Goal: Navigation & Orientation: Find specific page/section

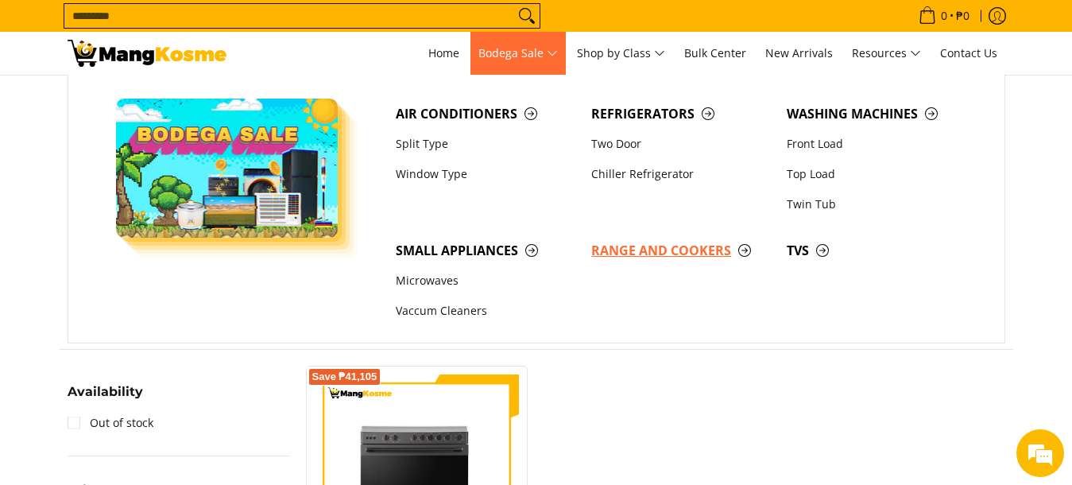
click at [690, 242] on span "Range and Cookers" at bounding box center [681, 251] width 180 height 20
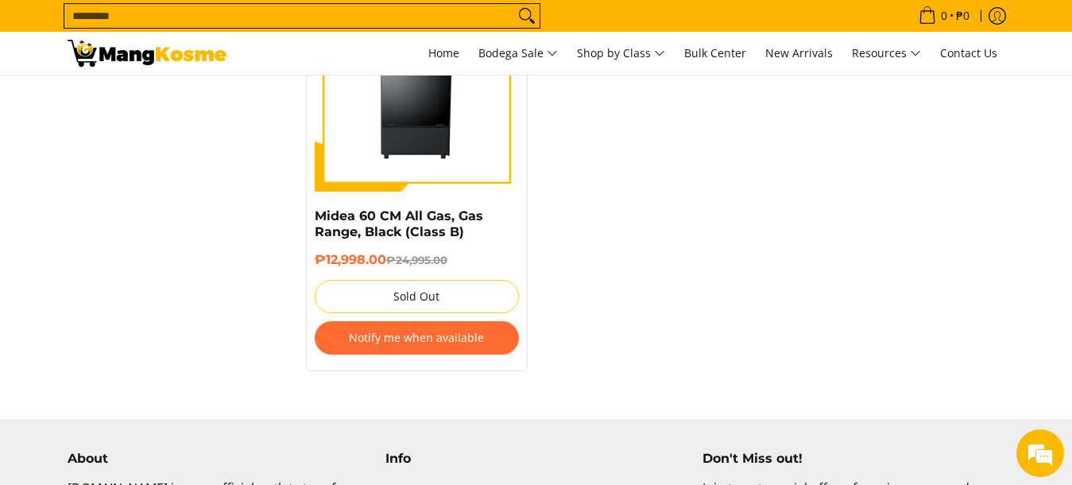
scroll to position [2145, 0]
